Goal: Transaction & Acquisition: Purchase product/service

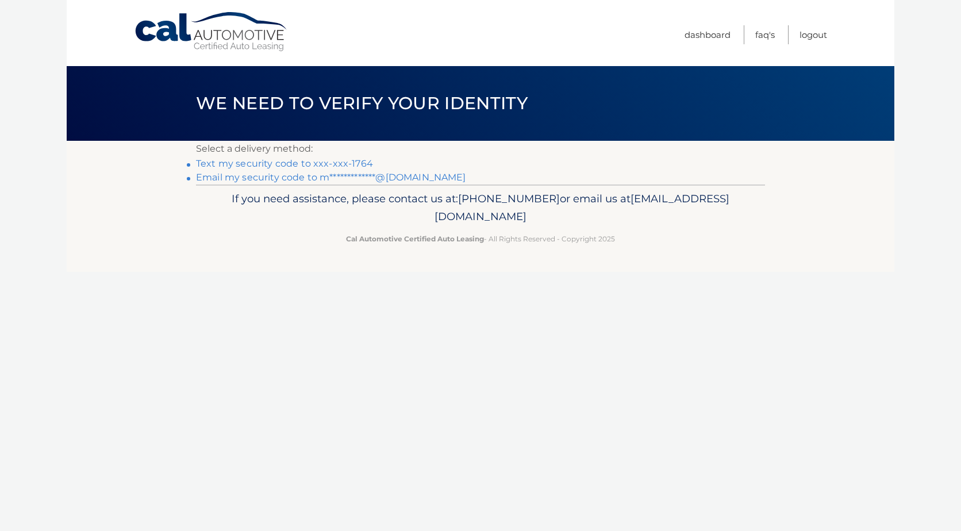
click at [356, 160] on link "Text my security code to xxx-xxx-1764" at bounding box center [284, 163] width 177 height 11
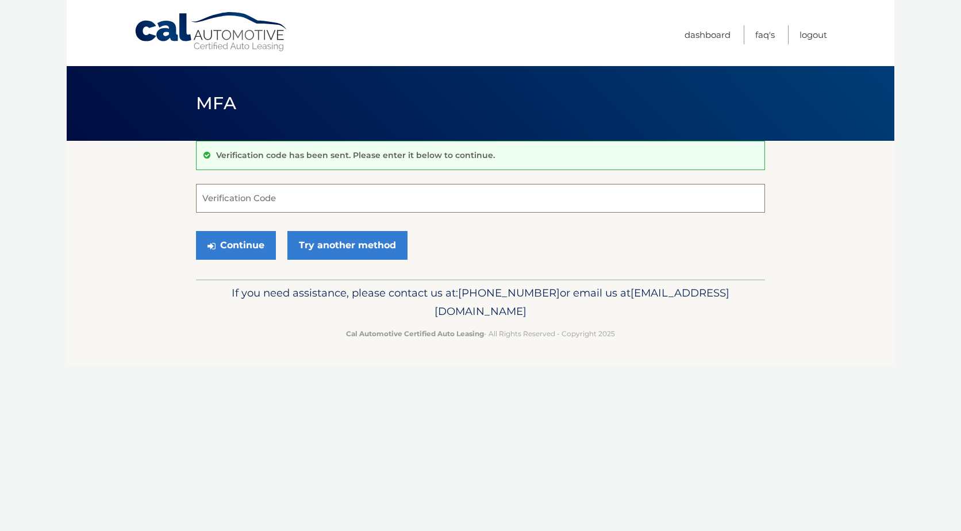
click at [307, 201] on input "Verification Code" at bounding box center [480, 198] width 569 height 29
type input "739570"
click at [264, 241] on button "Continue" at bounding box center [236, 245] width 80 height 29
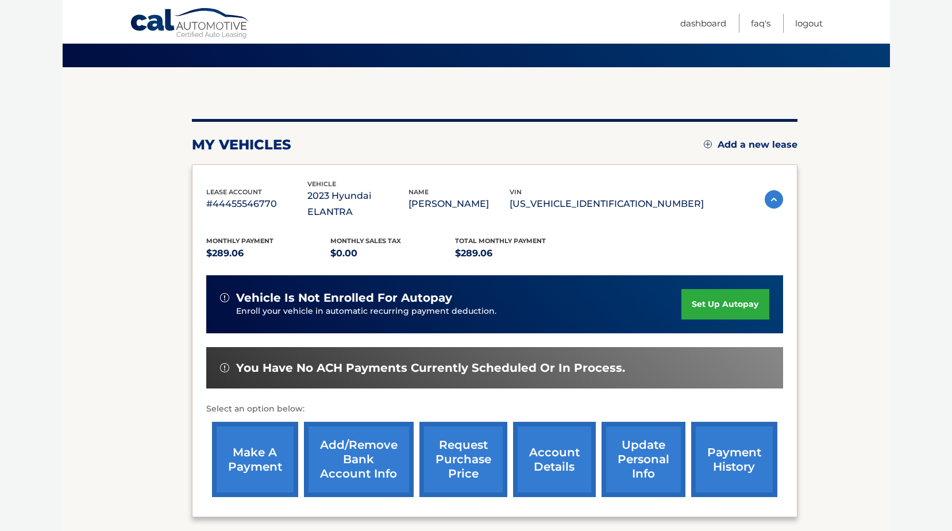
scroll to position [96, 0]
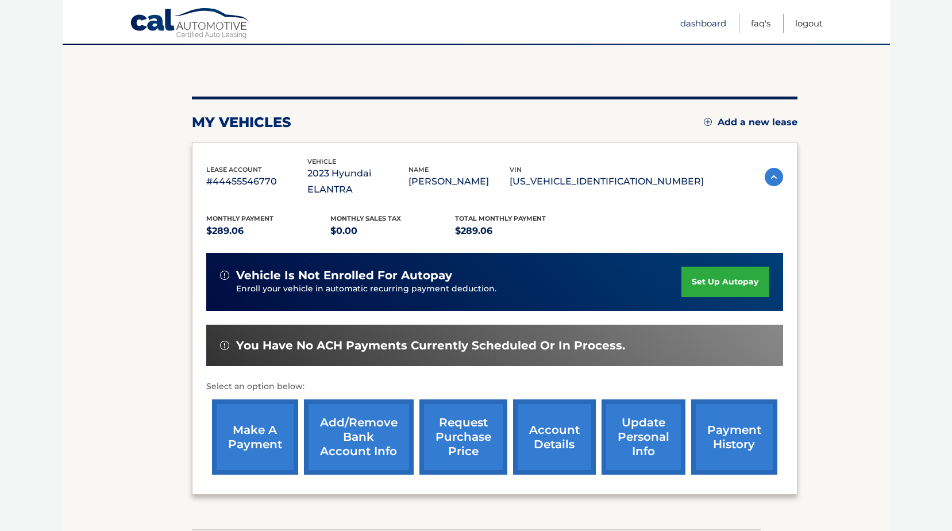
click at [704, 21] on link "Dashboard" at bounding box center [703, 23] width 46 height 19
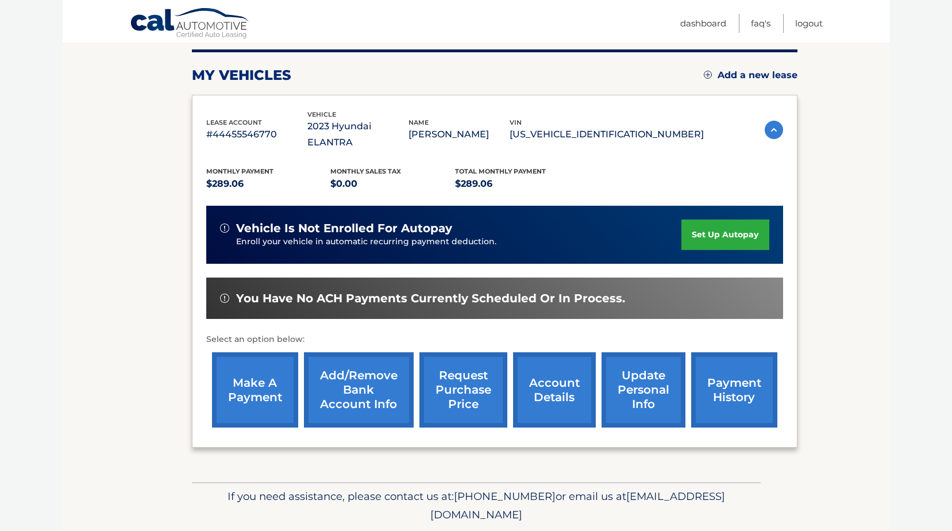
scroll to position [165, 0]
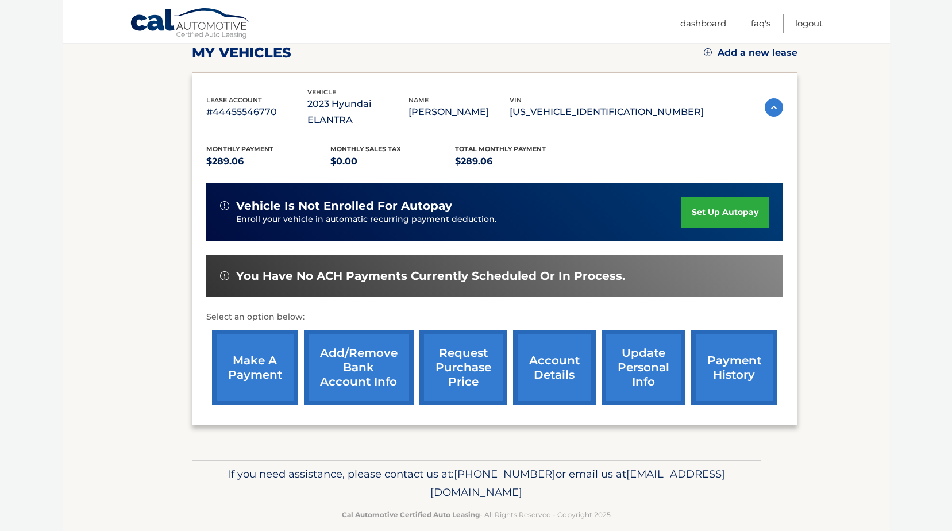
click at [773, 98] on img at bounding box center [774, 107] width 18 height 18
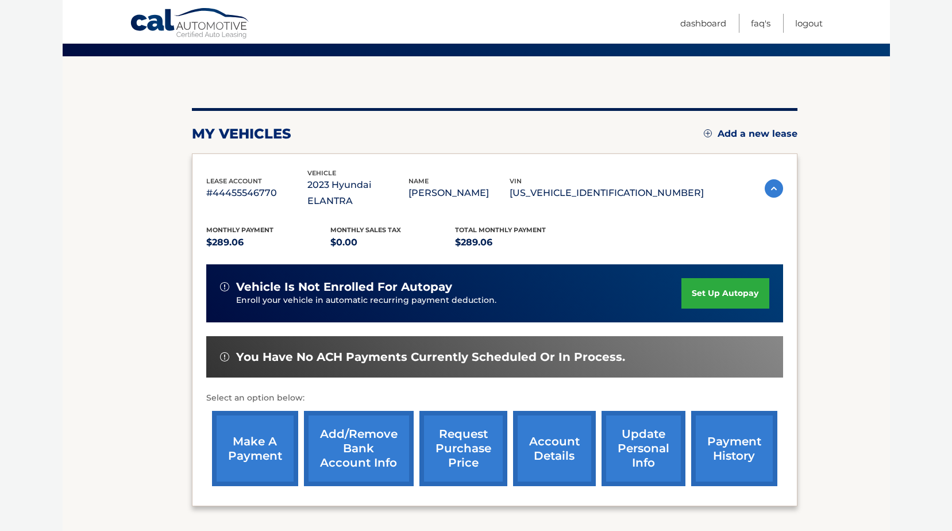
scroll to position [96, 0]
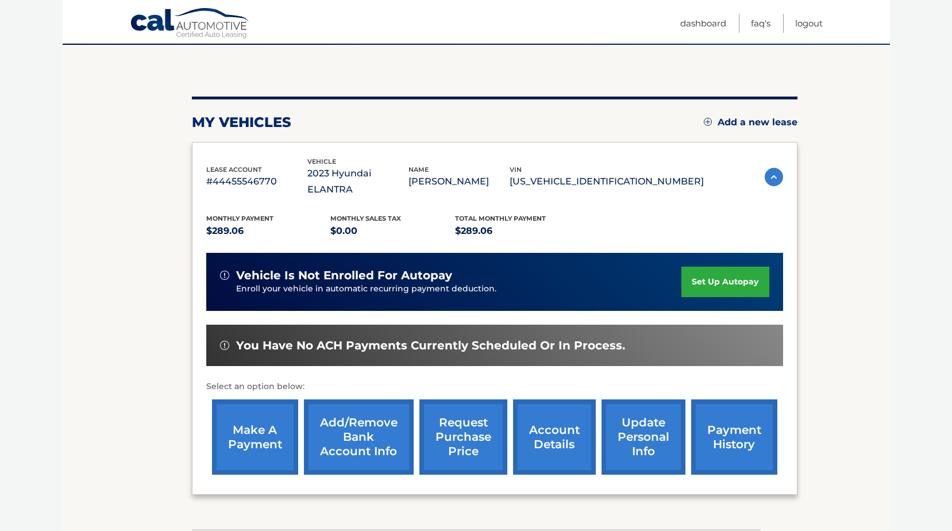
click at [258, 411] on link "make a payment" at bounding box center [255, 436] width 86 height 75
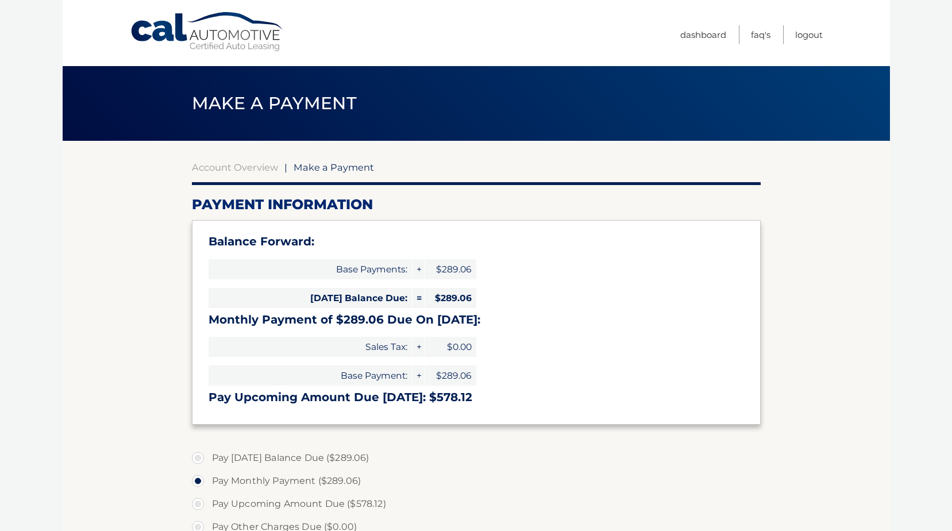
select select "ZDExMmJjYmYtNDUxMS00NWRjLTkwNDgtNDFhNGIwYmJkODUy"
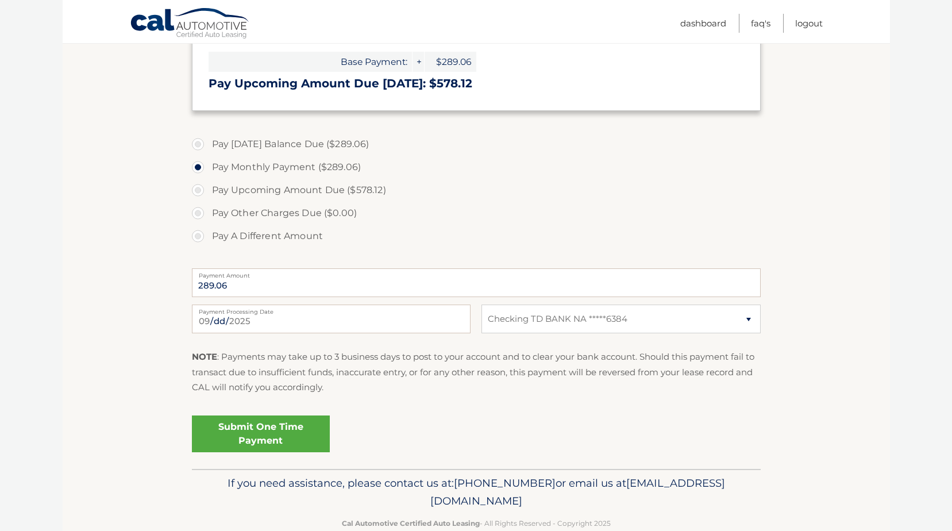
scroll to position [339, 0]
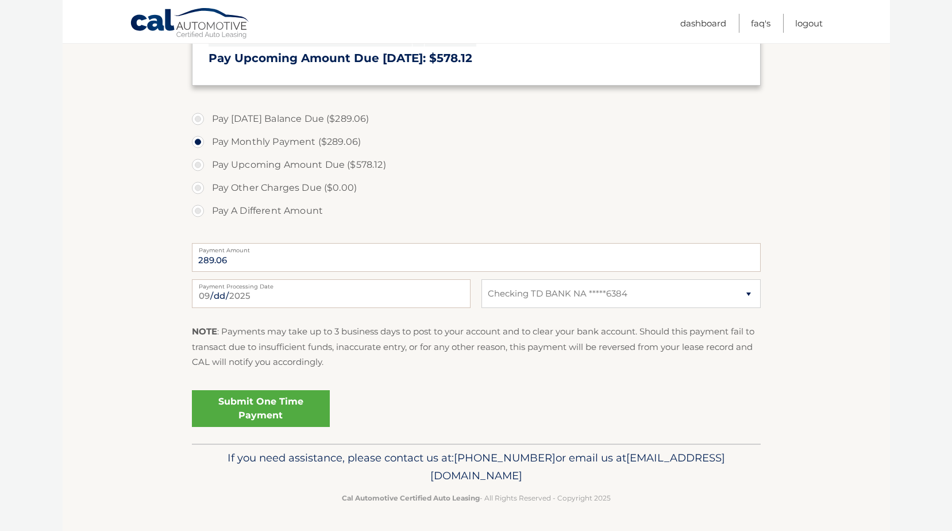
click at [279, 407] on link "Submit One Time Payment" at bounding box center [261, 408] width 138 height 37
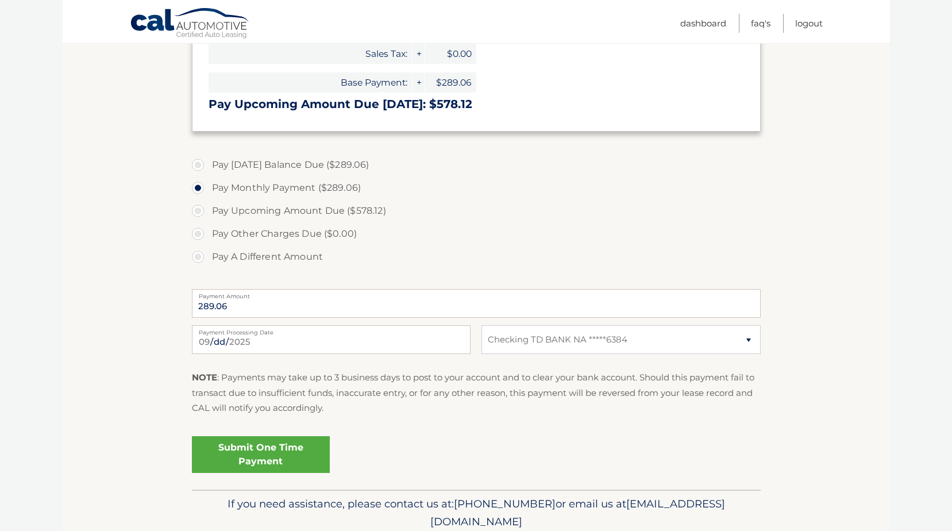
scroll to position [300, 0]
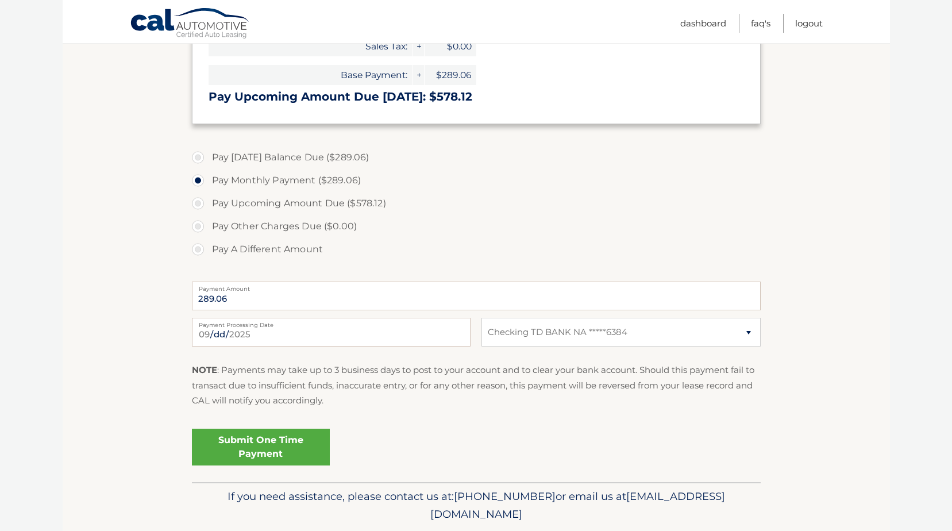
click at [255, 445] on link "Submit One Time Payment" at bounding box center [261, 447] width 138 height 37
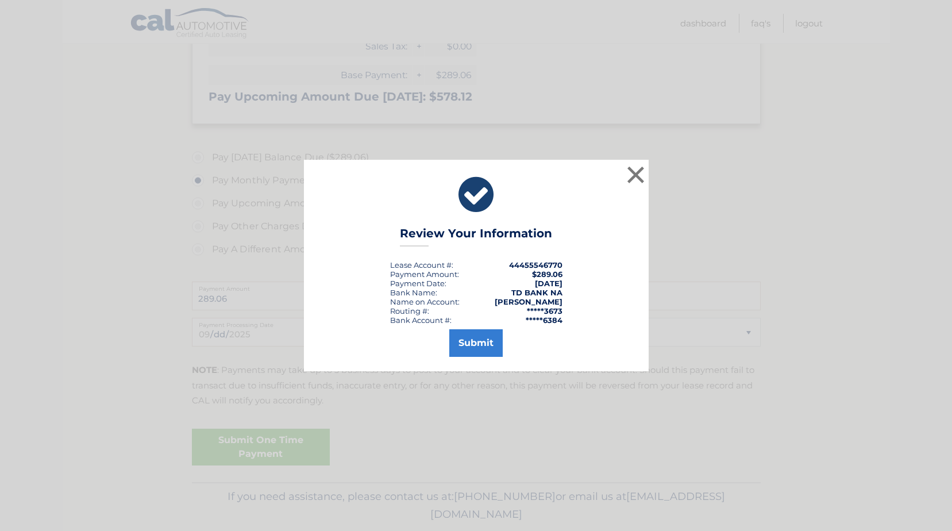
click at [255, 445] on div "× Review Your Information Lease Account #: 44455546770 Payment Amount: $289.06 …" at bounding box center [476, 265] width 952 height 531
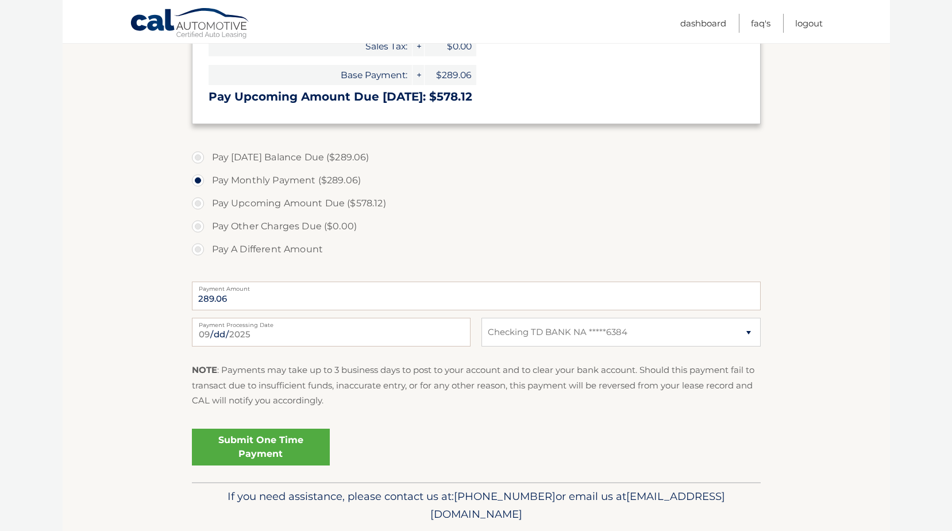
click at [255, 445] on link "Submit One Time Payment" at bounding box center [261, 447] width 138 height 37
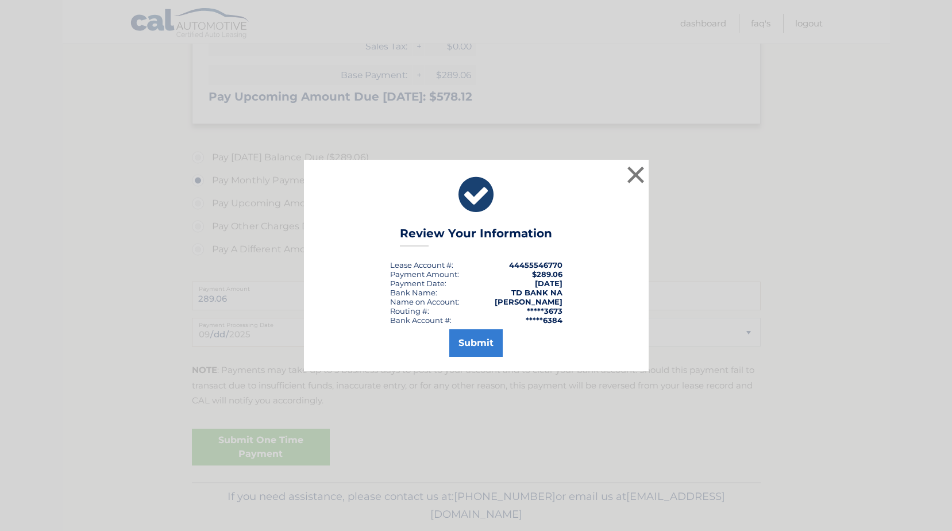
click at [255, 445] on div "× Review Your Information Lease Account #: 44455546770 Payment Amount: $289.06 …" at bounding box center [476, 265] width 952 height 531
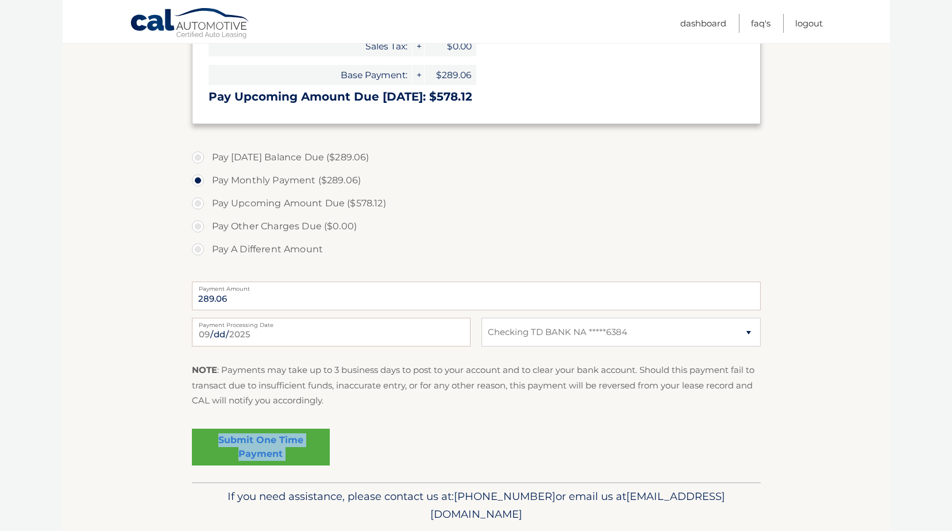
click at [255, 445] on link "Submit One Time Payment" at bounding box center [261, 447] width 138 height 37
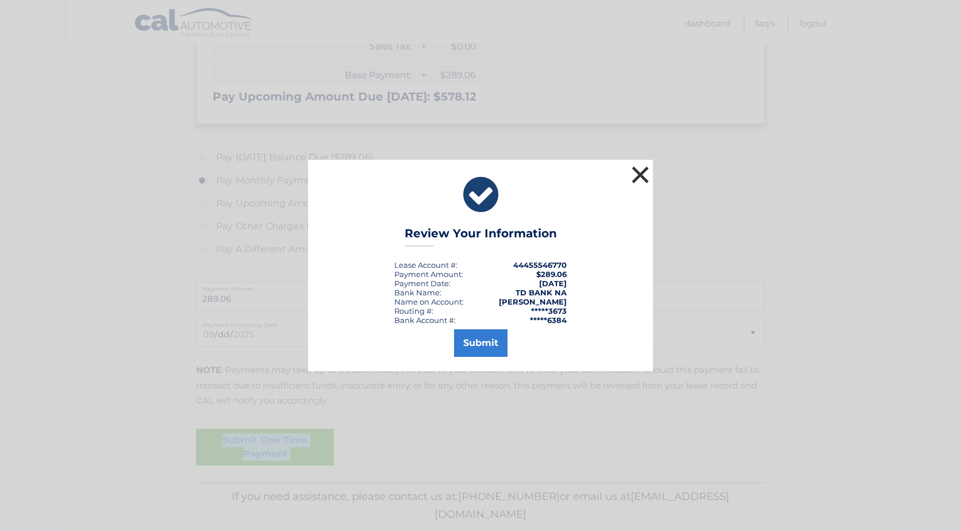
click at [639, 170] on button "×" at bounding box center [640, 174] width 23 height 23
click at [639, 170] on label "Pay Monthly Payment ($289.06)" at bounding box center [480, 180] width 569 height 23
click at [212, 170] on input "Pay Monthly Payment ($289.06)" at bounding box center [206, 178] width 11 height 18
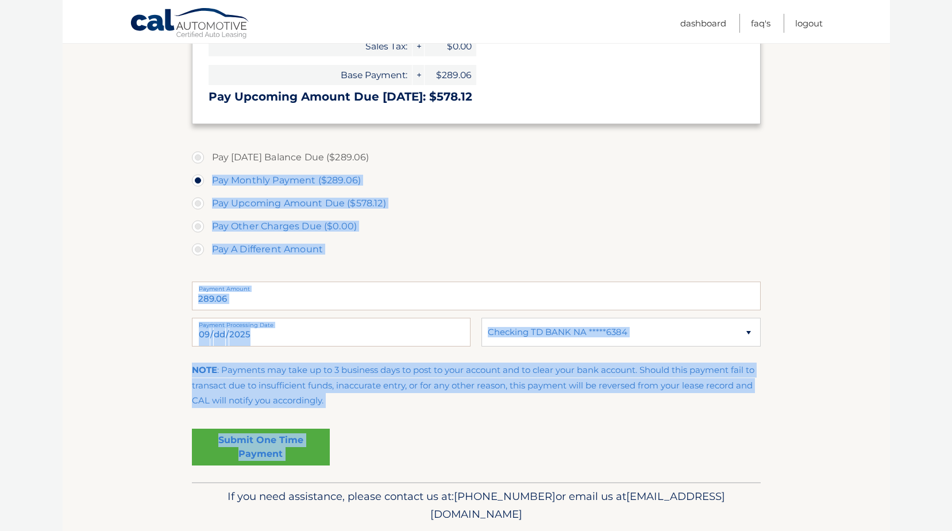
click at [508, 230] on label "Pay Other Charges Due ($0.00)" at bounding box center [476, 226] width 569 height 23
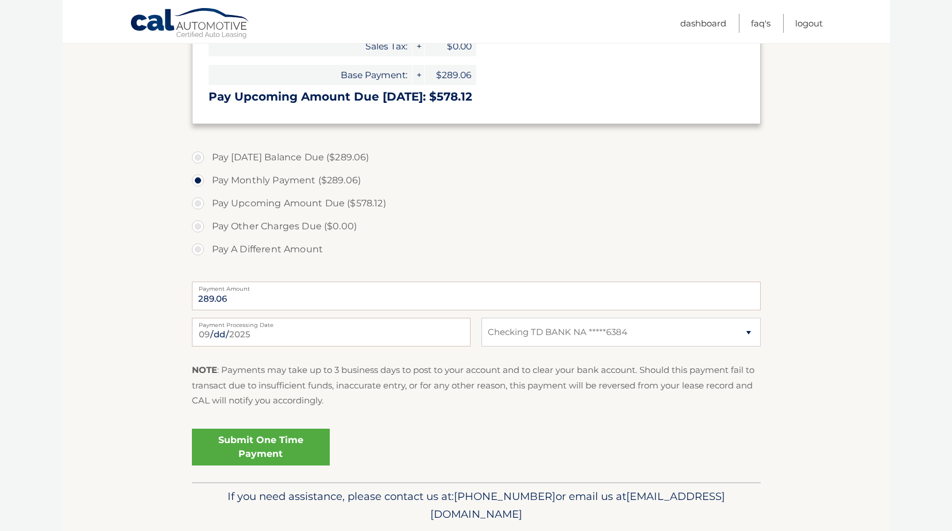
click at [283, 441] on link "Submit One Time Payment" at bounding box center [261, 447] width 138 height 37
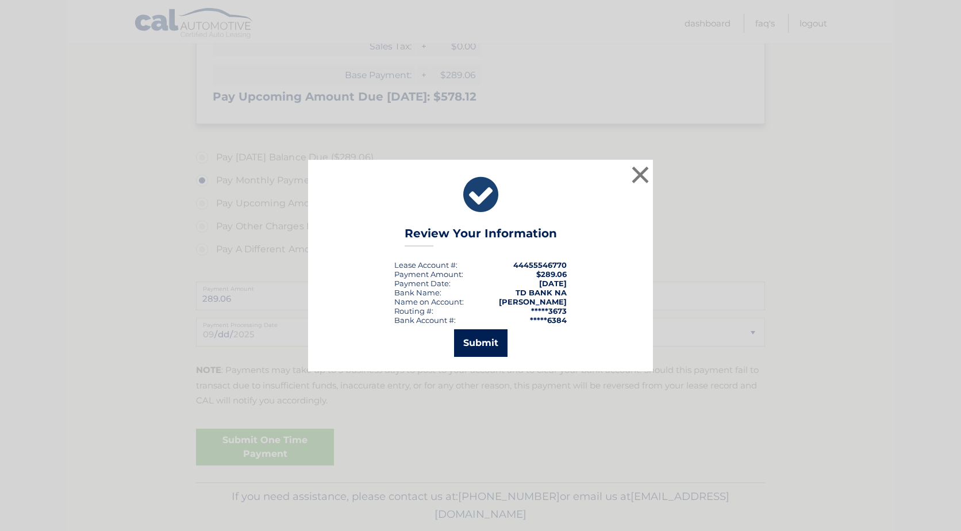
click at [479, 341] on button "Submit" at bounding box center [480, 343] width 53 height 28
click at [0, 0] on icon at bounding box center [0, 0] width 0 height 0
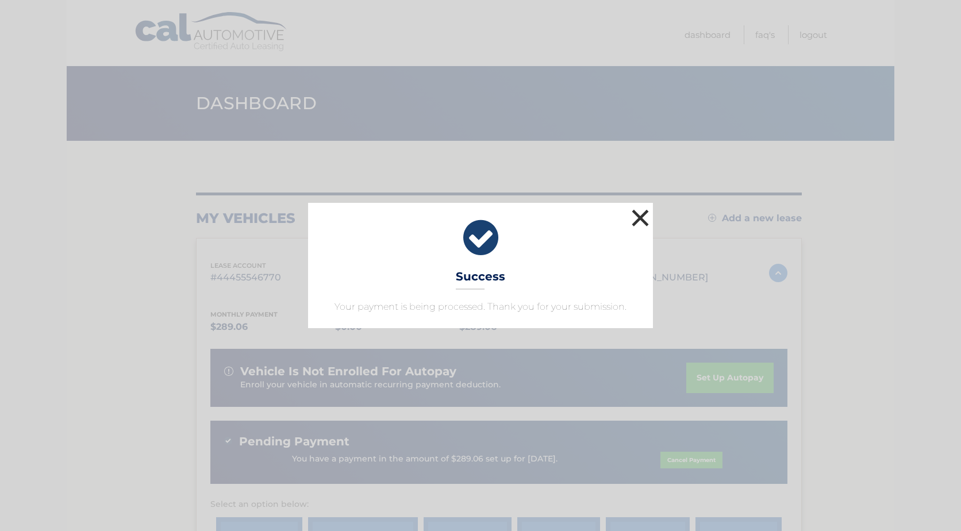
click at [639, 215] on button "×" at bounding box center [640, 217] width 23 height 23
click at [639, 215] on div "my vehicles Add a new lease" at bounding box center [499, 218] width 606 height 17
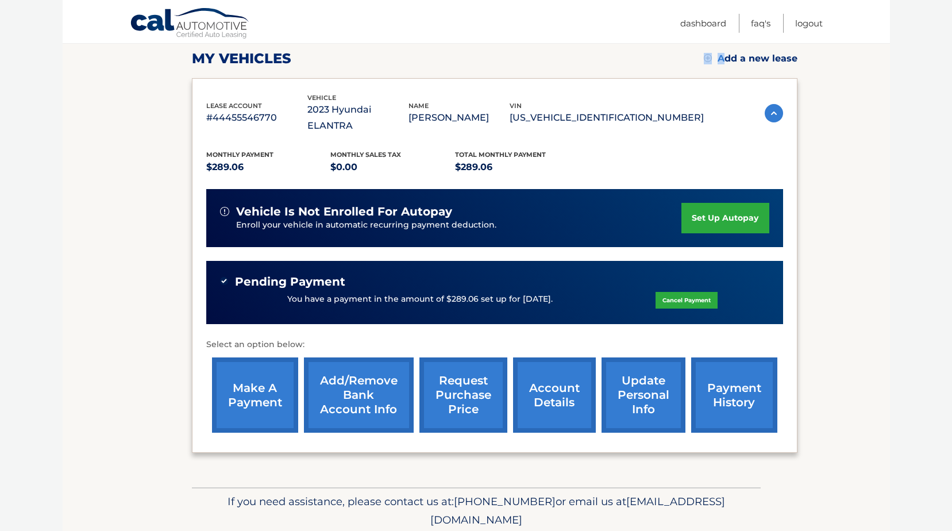
scroll to position [187, 0]
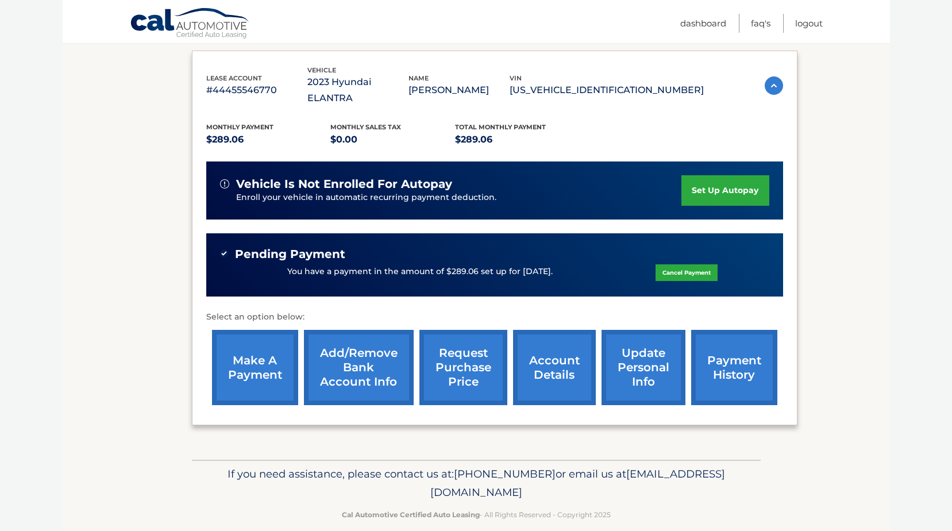
click at [240, 346] on link "make a payment" at bounding box center [255, 367] width 86 height 75
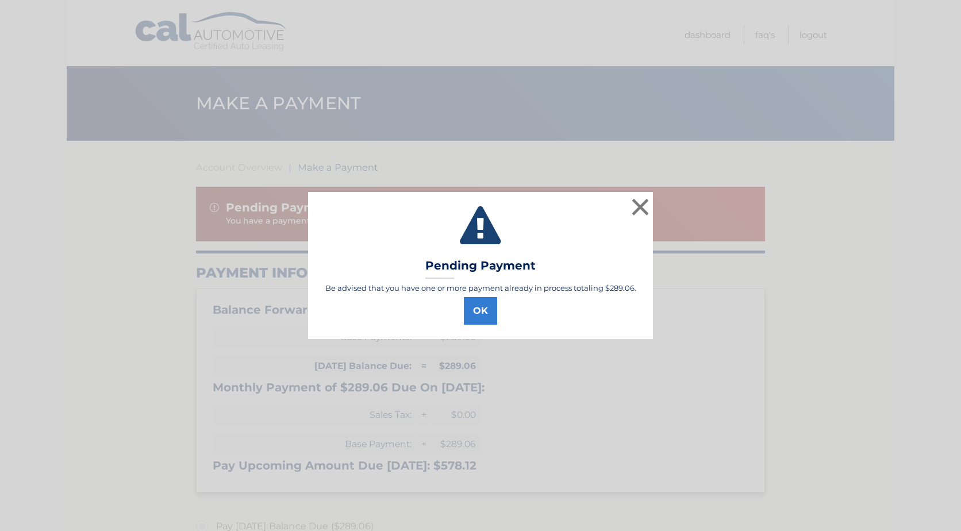
select select "ZDExMmJjYmYtNDUxMS00NWRjLTkwNDgtNDFhNGIwYmJkODUy"
click at [641, 203] on button "×" at bounding box center [640, 206] width 23 height 23
click at [641, 203] on div "Pending Payment" at bounding box center [480, 208] width 541 height 14
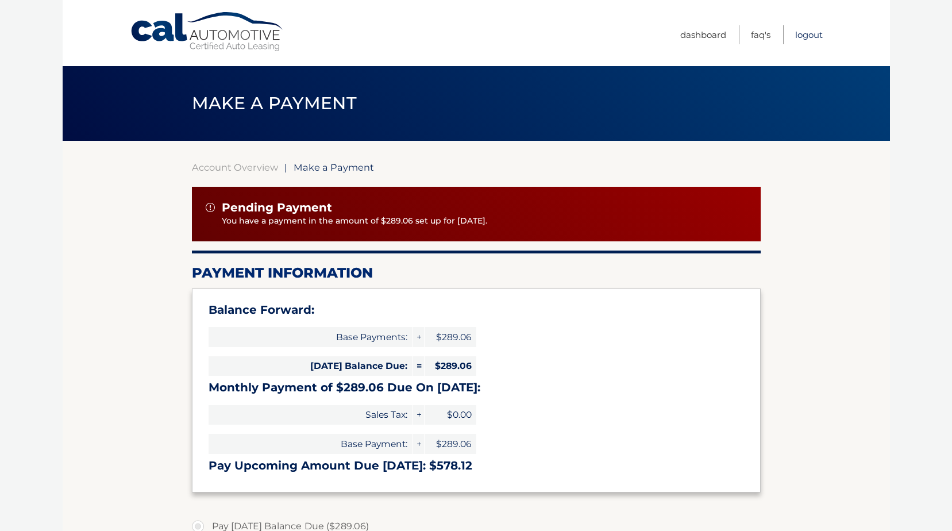
click at [807, 33] on link "Logout" at bounding box center [809, 34] width 28 height 19
